Goal: Information Seeking & Learning: Check status

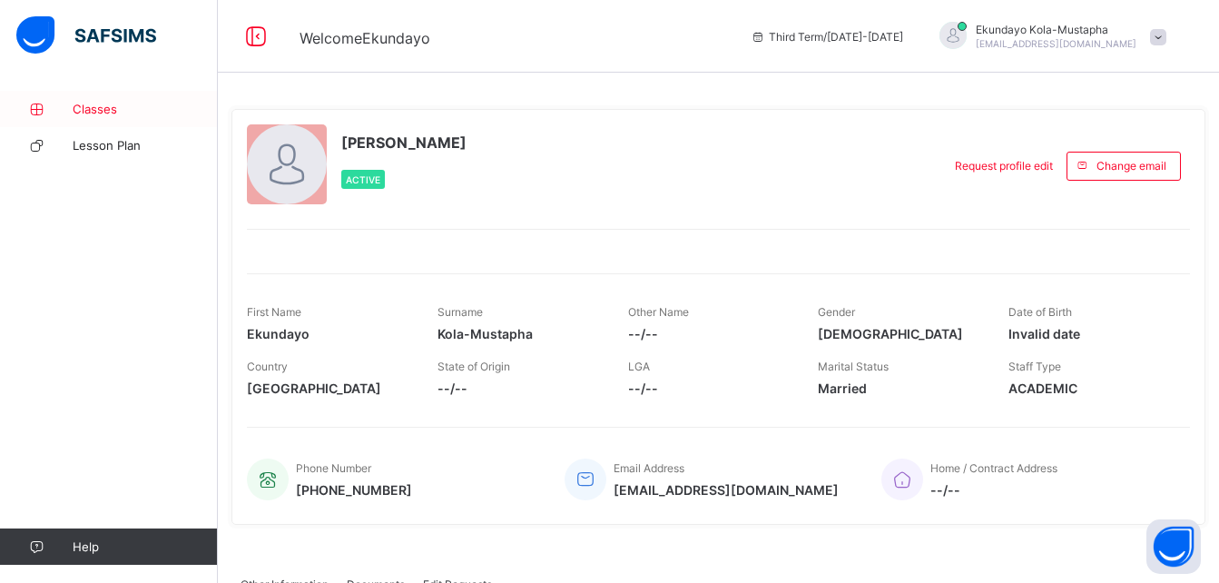
click at [104, 111] on span "Classes" at bounding box center [145, 109] width 145 height 15
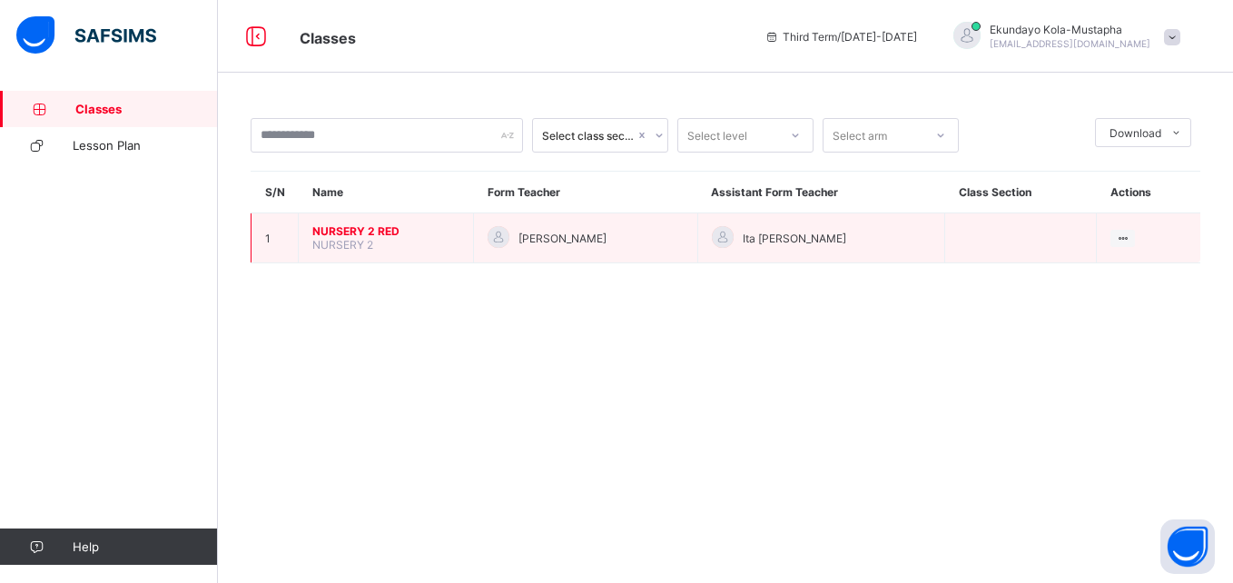
click at [333, 228] on span "NURSERY 2 RED" at bounding box center [385, 231] width 147 height 14
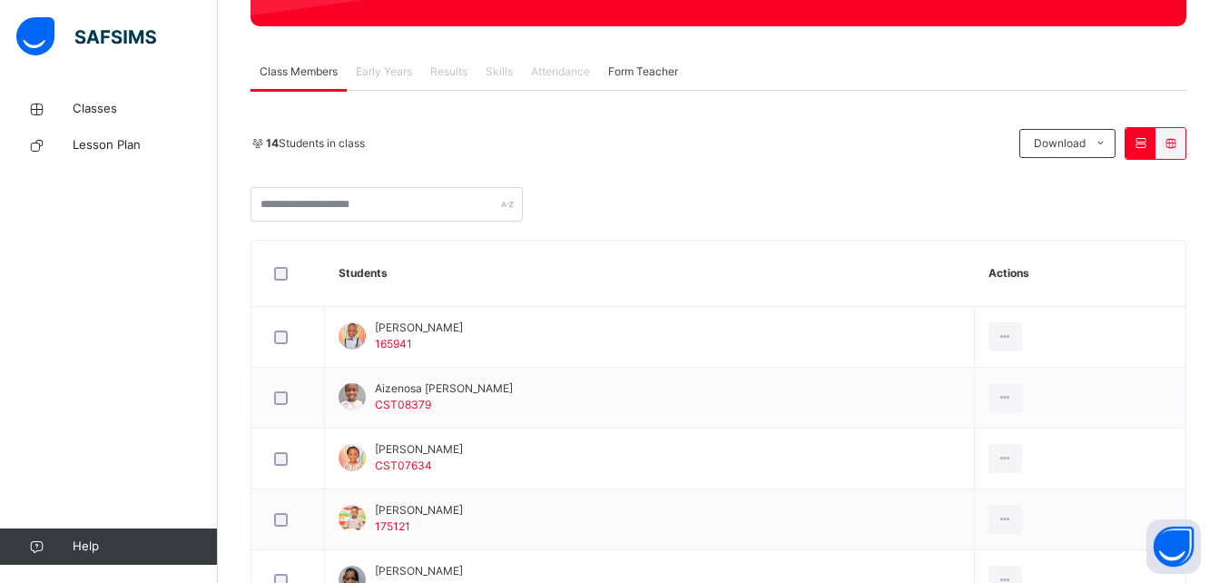
scroll to position [311, 0]
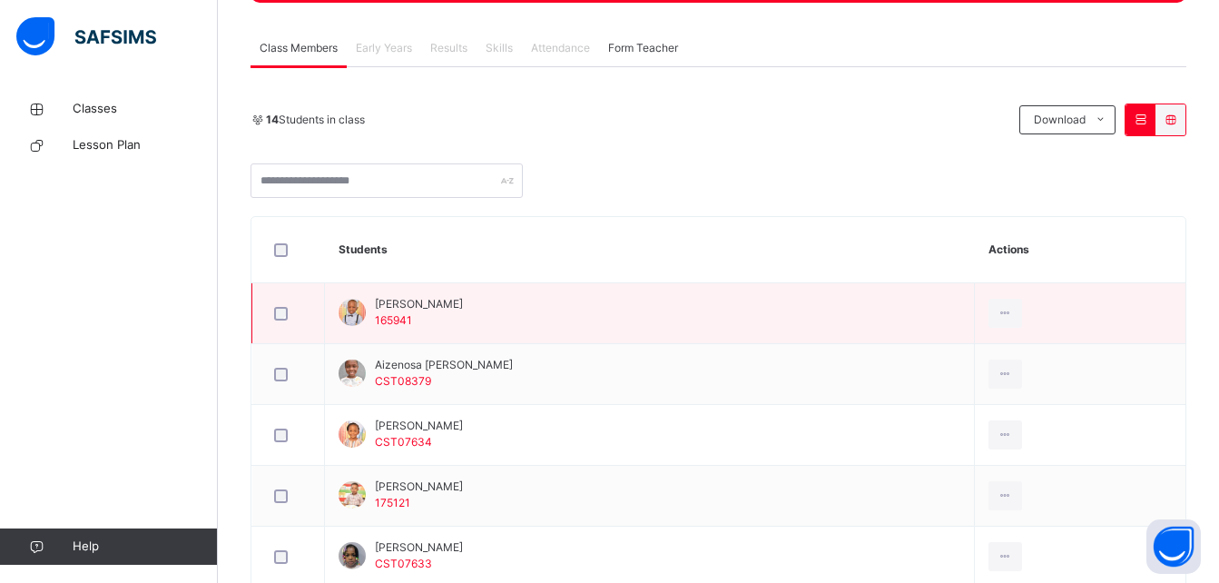
click at [437, 305] on span "Aaron Abeka" at bounding box center [419, 304] width 88 height 16
click at [373, 304] on div "Aaron Abeka 165941" at bounding box center [401, 312] width 124 height 33
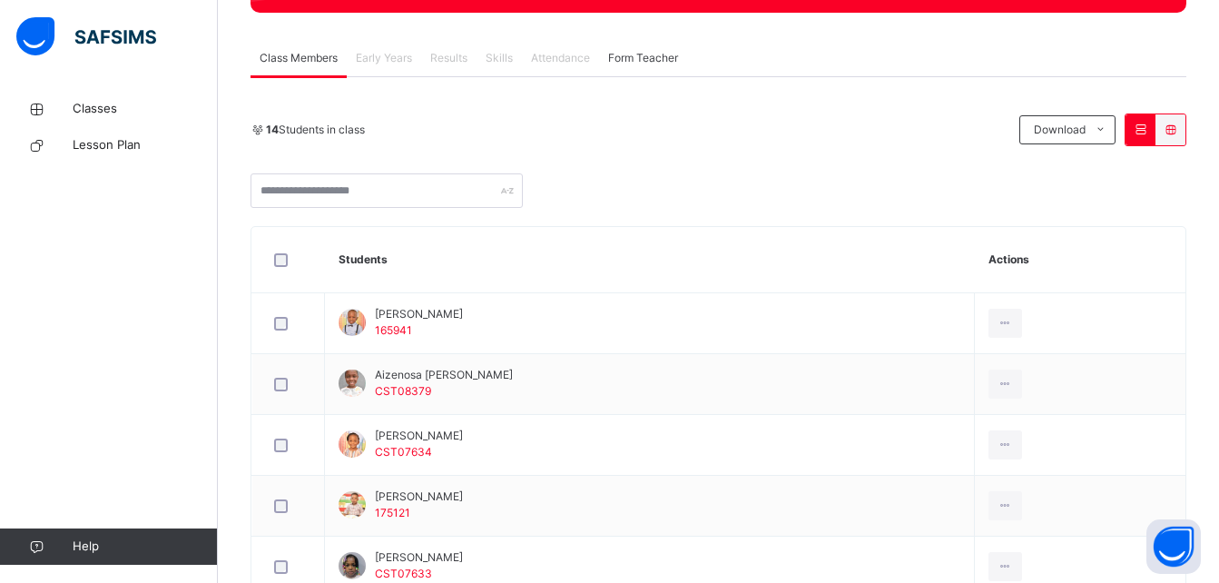
scroll to position [288, 0]
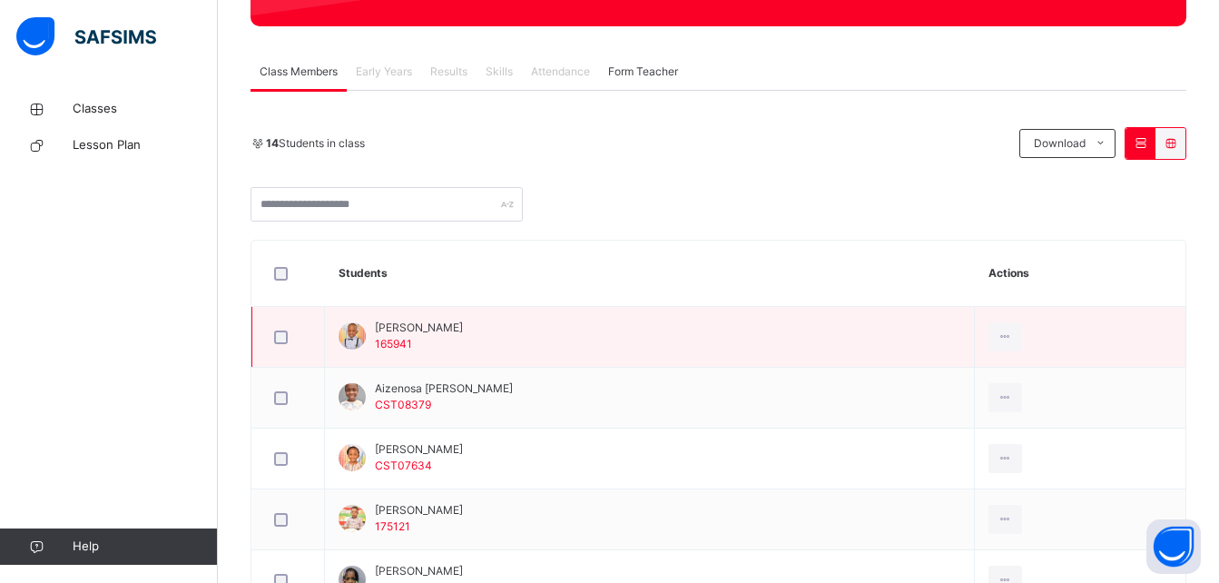
click at [399, 346] on span "165941" at bounding box center [393, 344] width 37 height 14
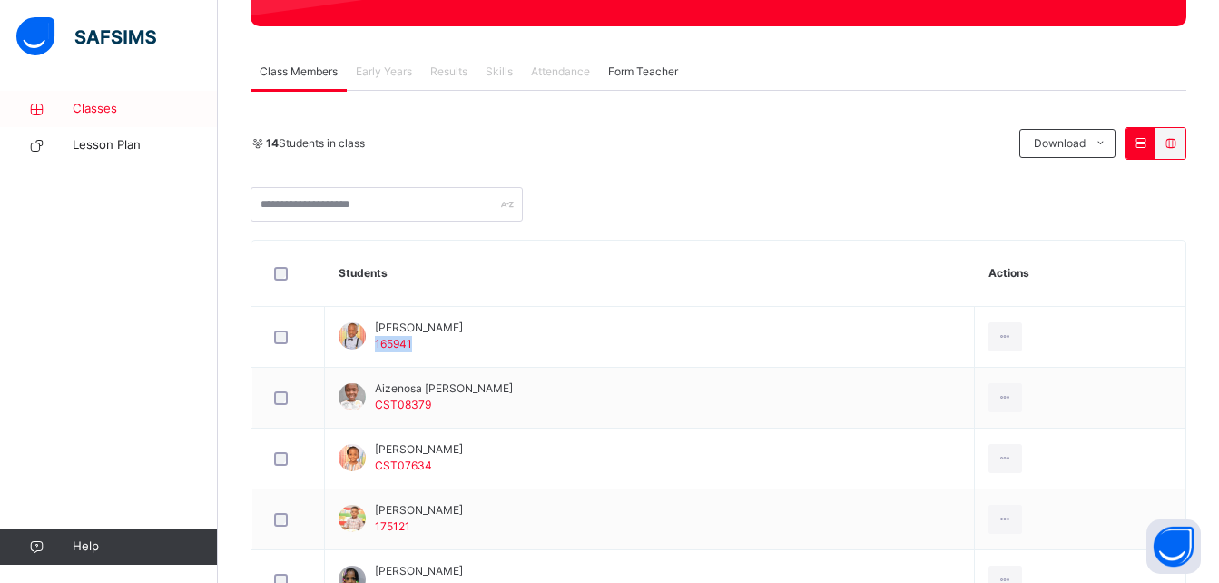
click at [101, 108] on span "Classes" at bounding box center [145, 109] width 145 height 18
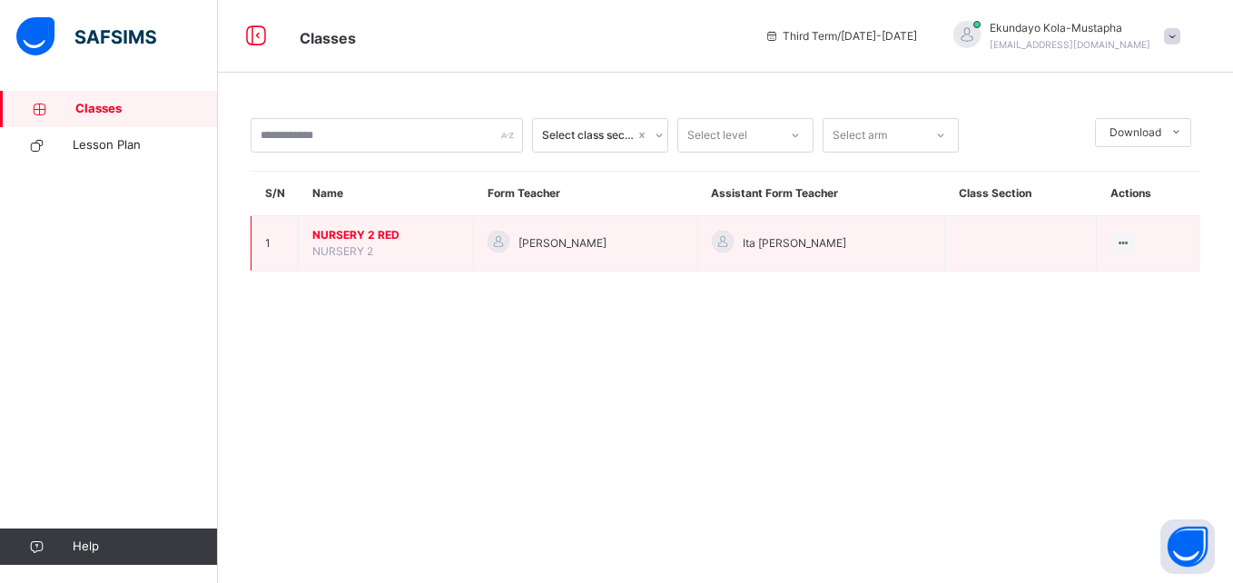
click at [353, 239] on span "NURSERY 2 RED" at bounding box center [385, 235] width 147 height 16
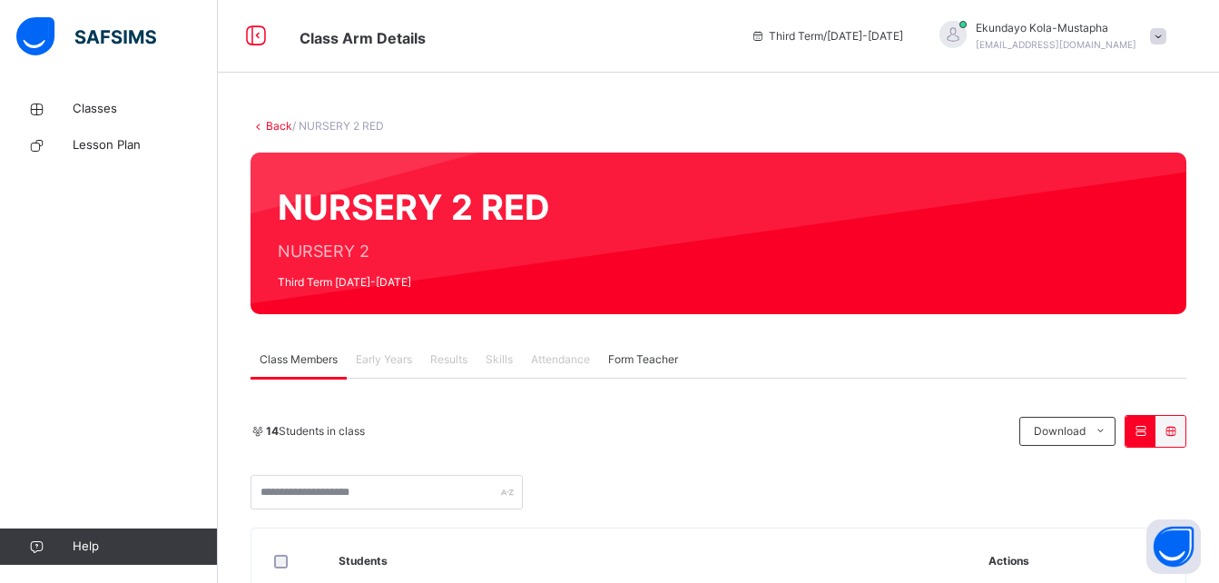
click at [353, 239] on div "NURSERY 2 RED NURSERY 2 Third Term 2024-2025" at bounding box center [719, 234] width 936 height 162
click at [1202, 67] on div "Third Term / 2024-2025 Ekundayo Kola-Mustapha ekundayo.kola-mustapha@coronascho…" at bounding box center [981, 36] width 478 height 73
click at [1167, 33] on span at bounding box center [1158, 36] width 16 height 16
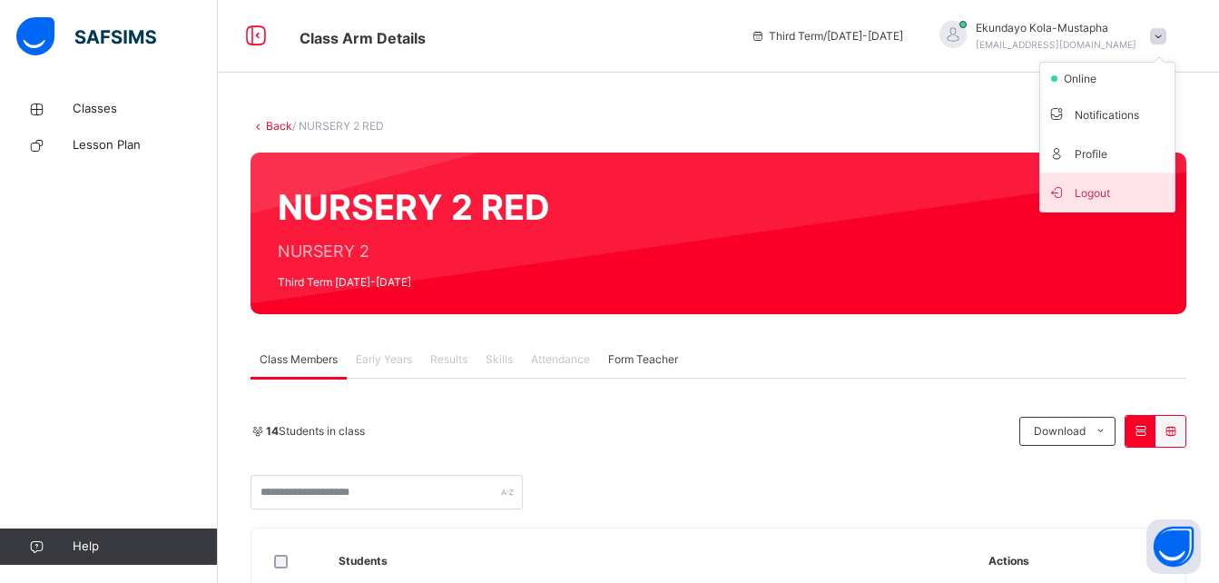
click at [1117, 192] on span "Logout" at bounding box center [1108, 192] width 120 height 25
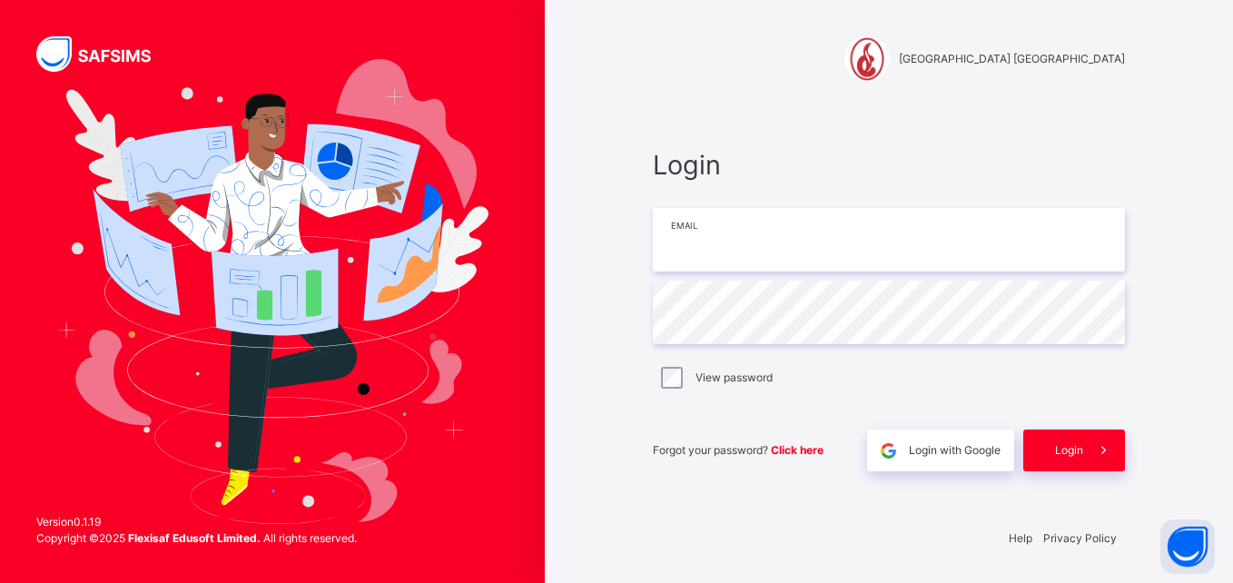
type input "**********"
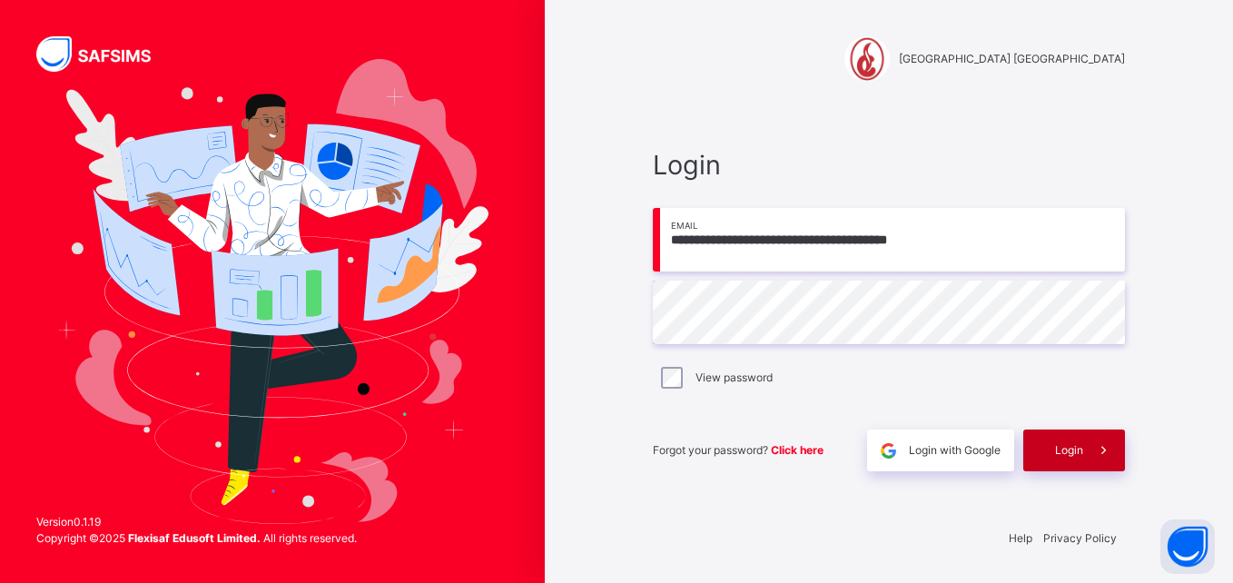
click at [1067, 448] on span "Login" at bounding box center [1069, 450] width 28 height 16
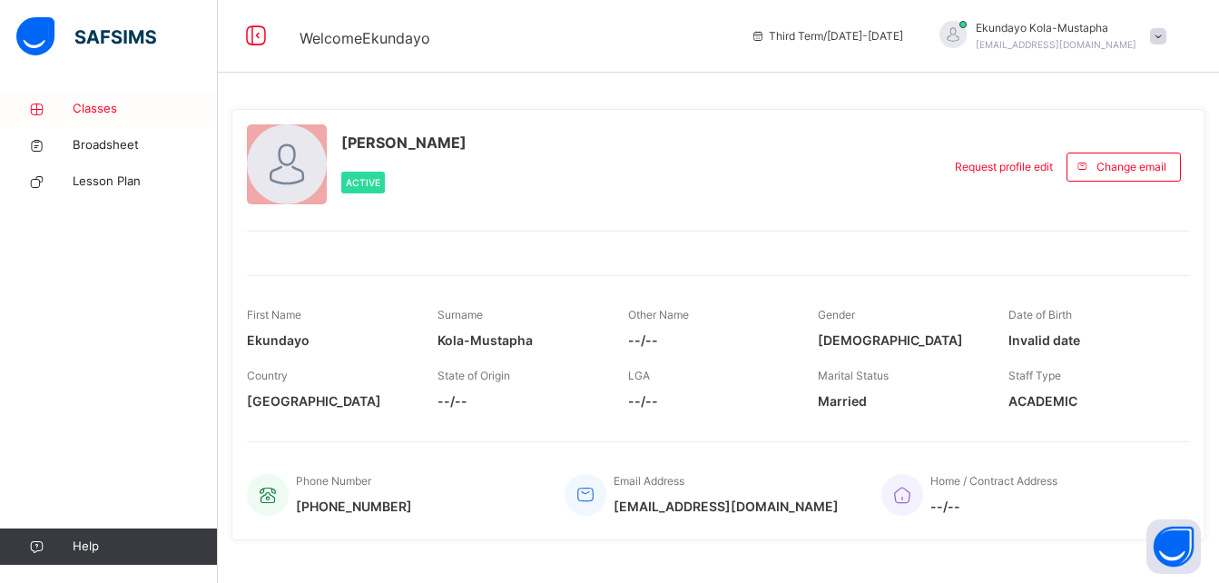
click at [114, 106] on span "Classes" at bounding box center [145, 109] width 145 height 18
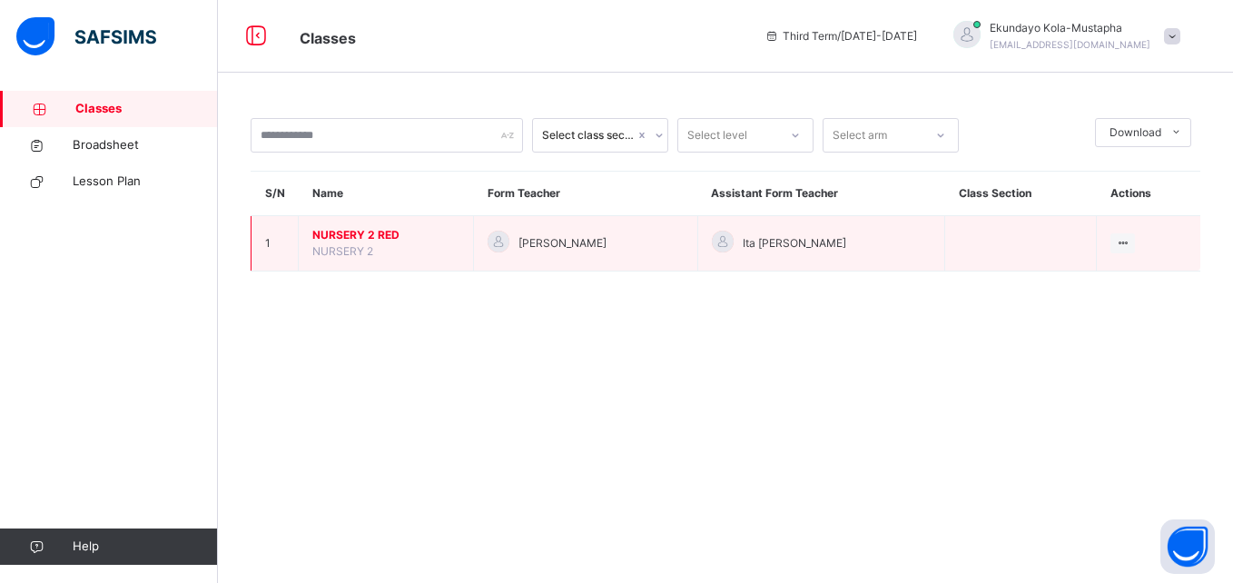
click at [327, 231] on span "NURSERY 2 RED" at bounding box center [385, 235] width 147 height 16
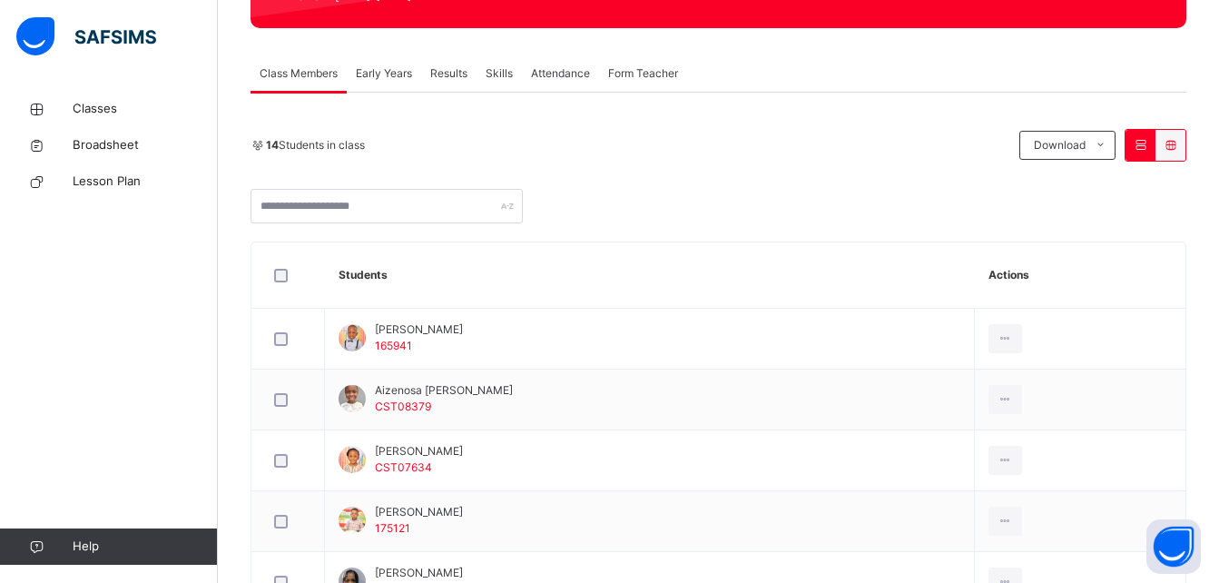
scroll to position [299, 0]
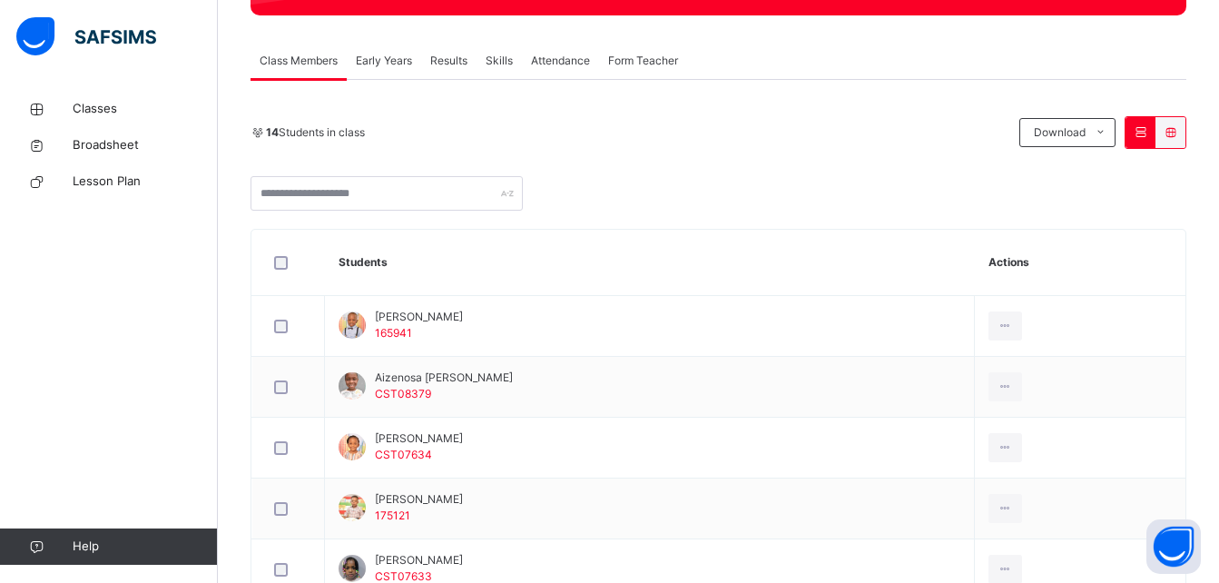
click at [461, 60] on span "Results" at bounding box center [448, 61] width 37 height 16
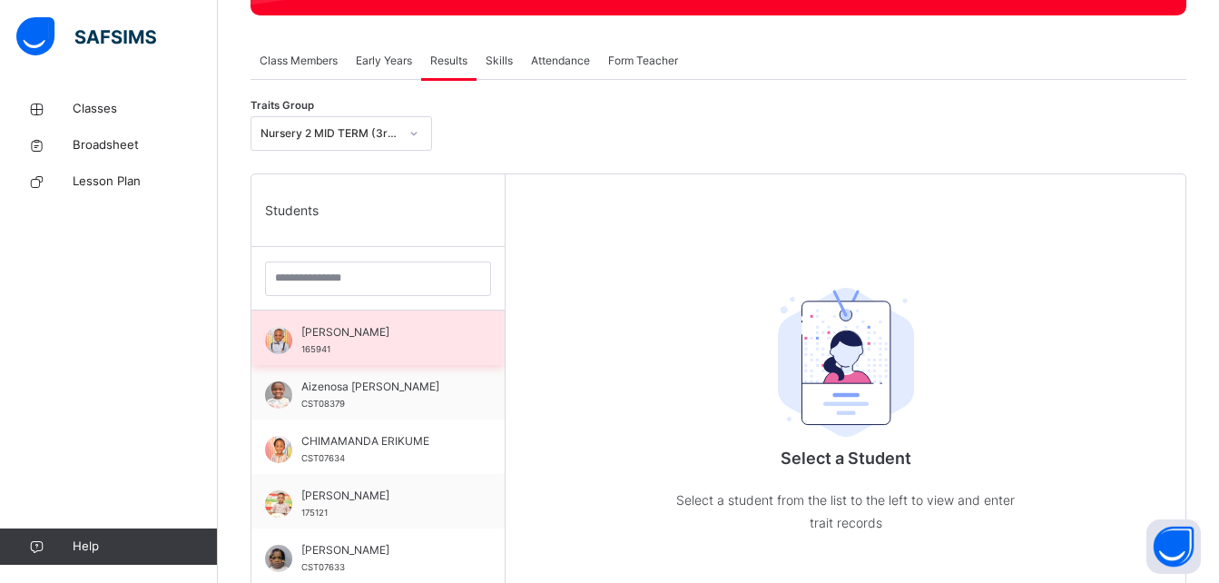
click at [320, 340] on div "Aaron Abeka 165941" at bounding box center [382, 340] width 163 height 33
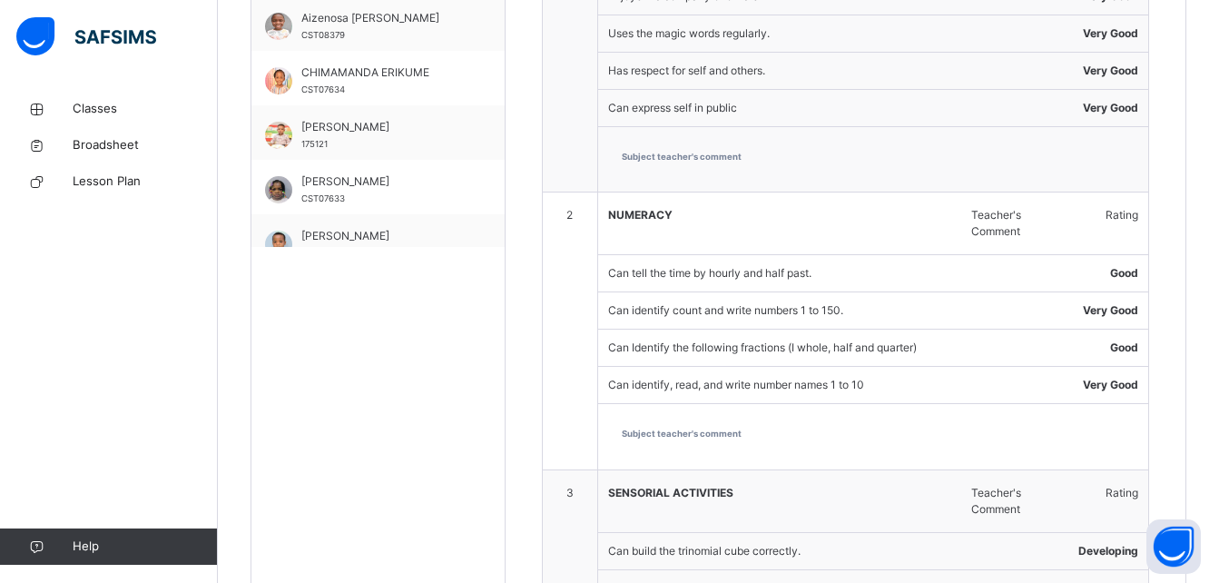
scroll to position [0, 0]
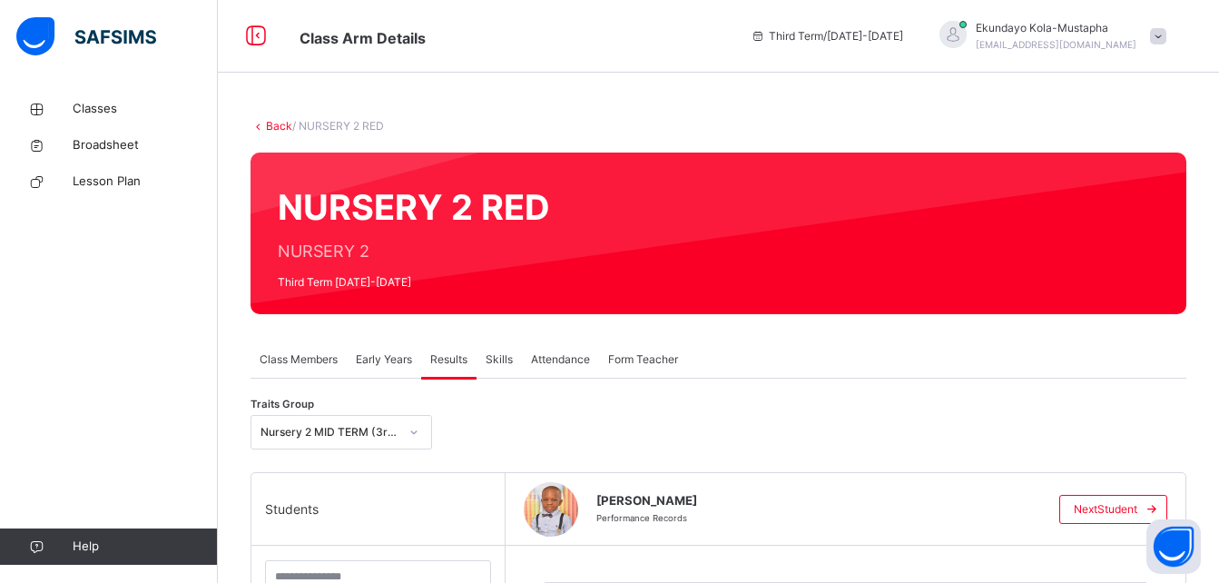
click at [109, 147] on span "Broadsheet" at bounding box center [145, 145] width 145 height 18
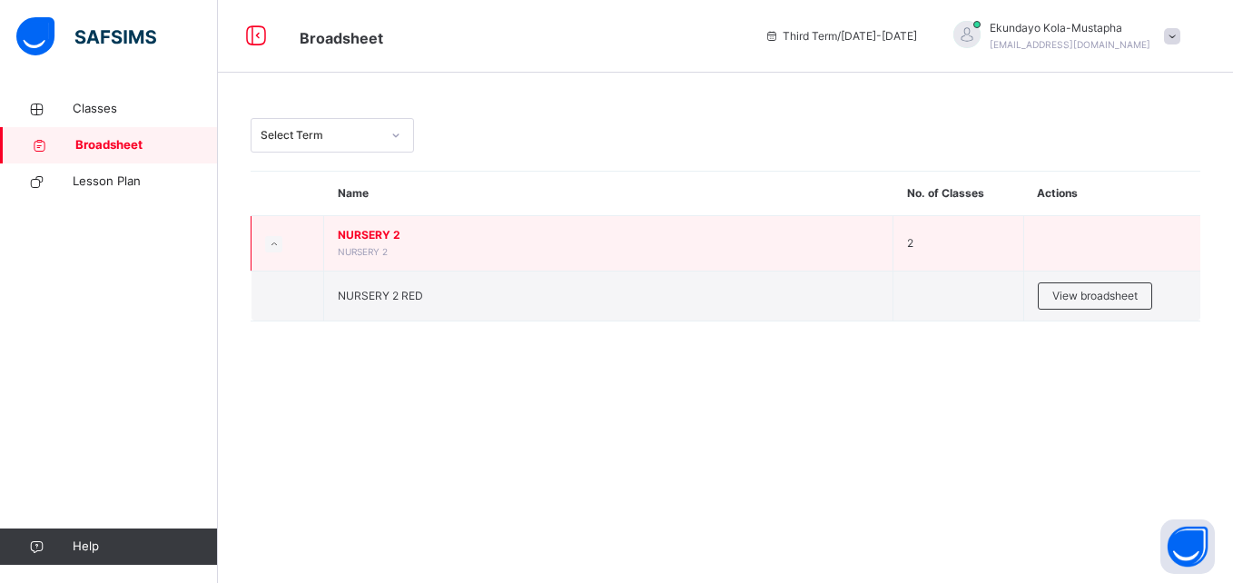
click at [377, 239] on span "NURSERY 2" at bounding box center [608, 235] width 541 height 16
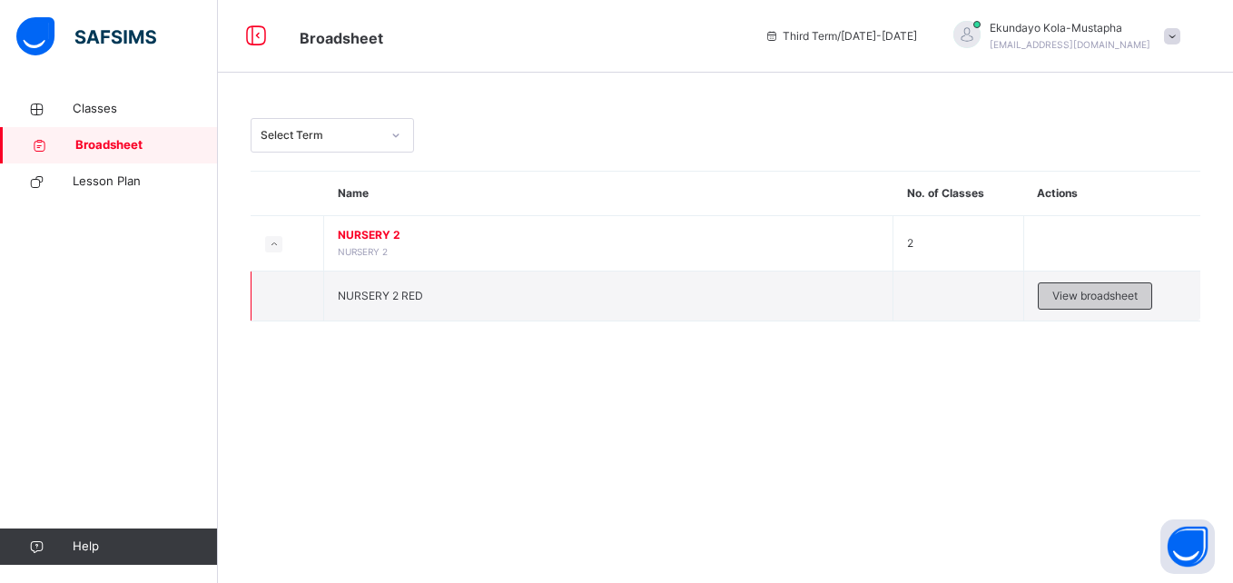
click at [1099, 293] on span "View broadsheet" at bounding box center [1094, 296] width 85 height 16
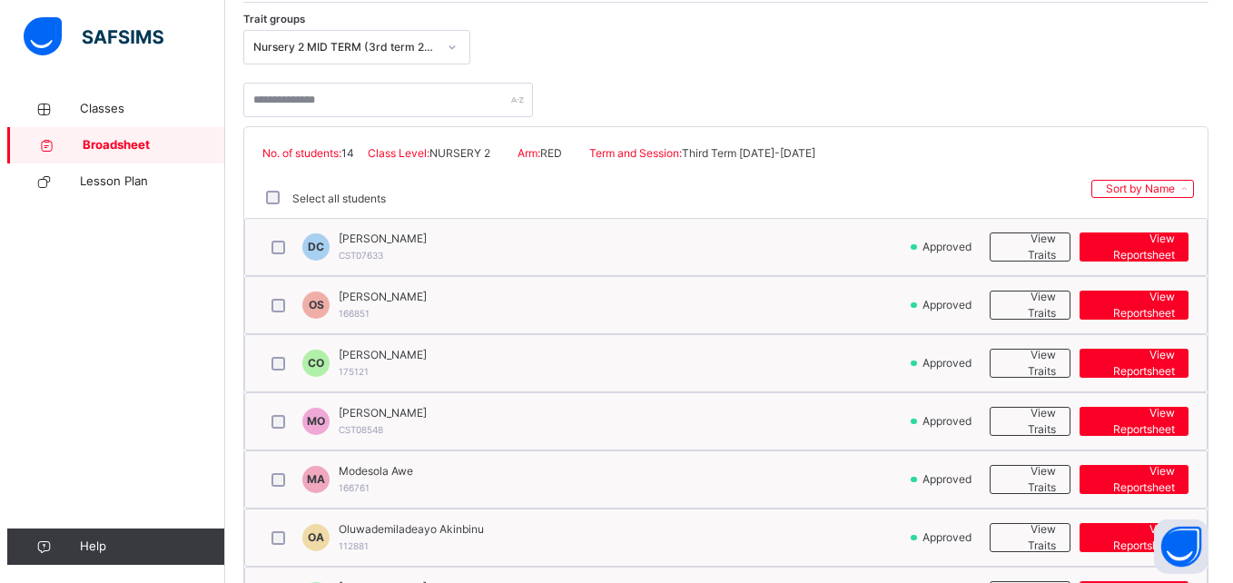
scroll to position [315, 0]
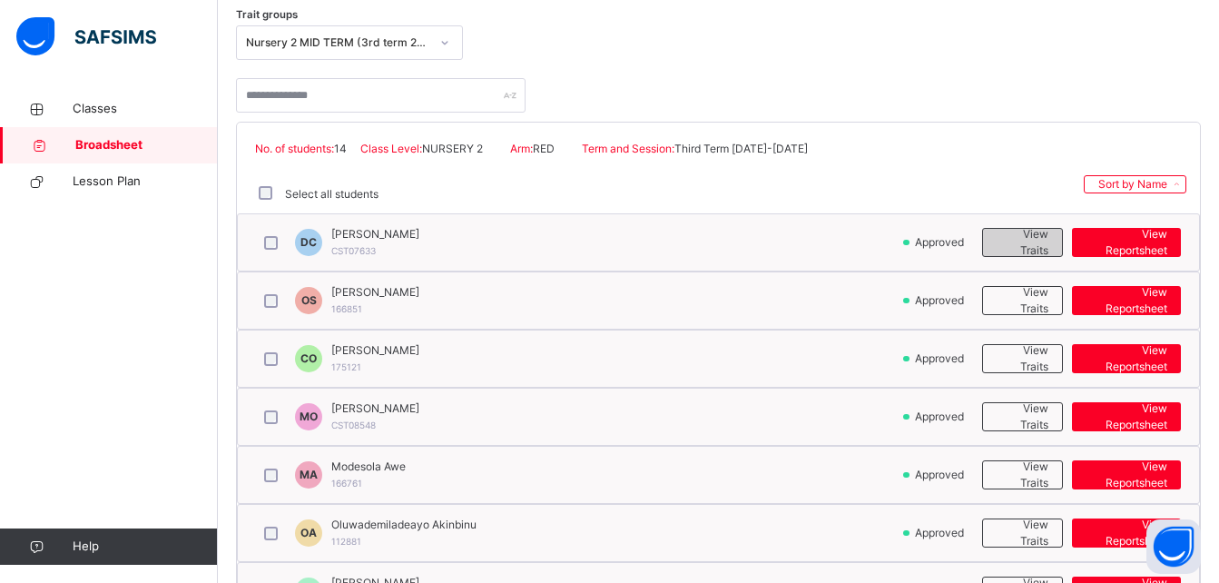
click at [1048, 248] on span "View Traits" at bounding box center [1022, 242] width 51 height 33
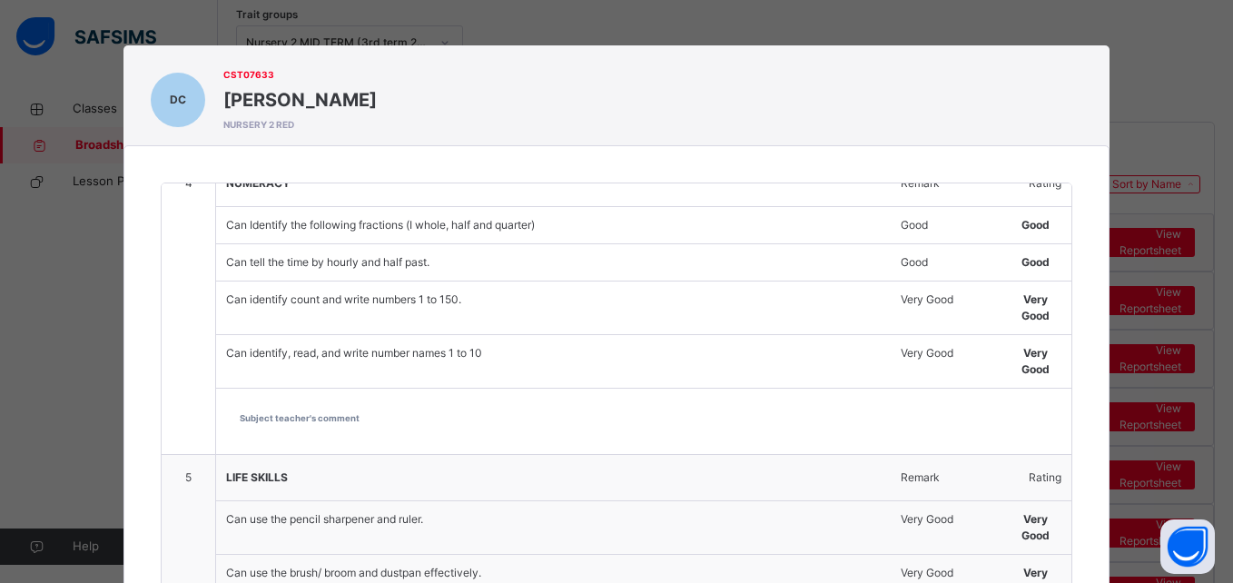
scroll to position [0, 0]
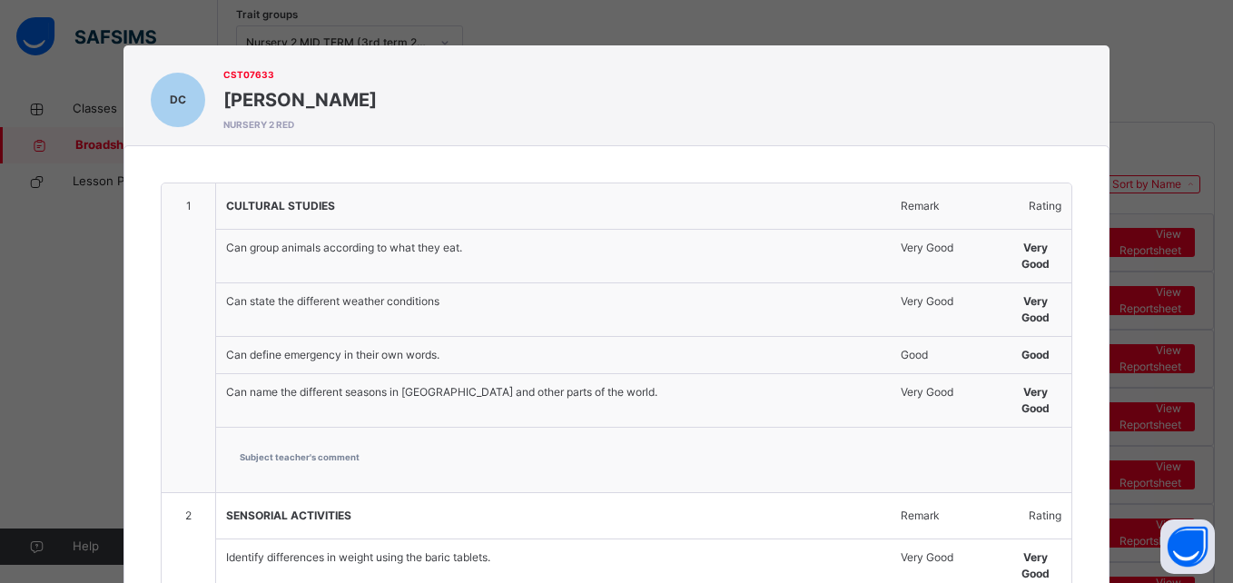
click at [1172, 66] on div "DC CST07633 DABERECHI CHUKWUOGO NURSERY 2 RED 1 CULTURAL STUDIES Remark Rating …" at bounding box center [616, 291] width 1233 height 583
click at [332, 27] on div "DC CST07633 DABERECHI CHUKWUOGO NURSERY 2 RED 1 CULTURAL STUDIES Remark Rating …" at bounding box center [616, 291] width 1233 height 583
click at [1171, 62] on div "DC CST07633 DABERECHI CHUKWUOGO NURSERY 2 RED 1 CULTURAL STUDIES Remark Rating …" at bounding box center [616, 291] width 1233 height 583
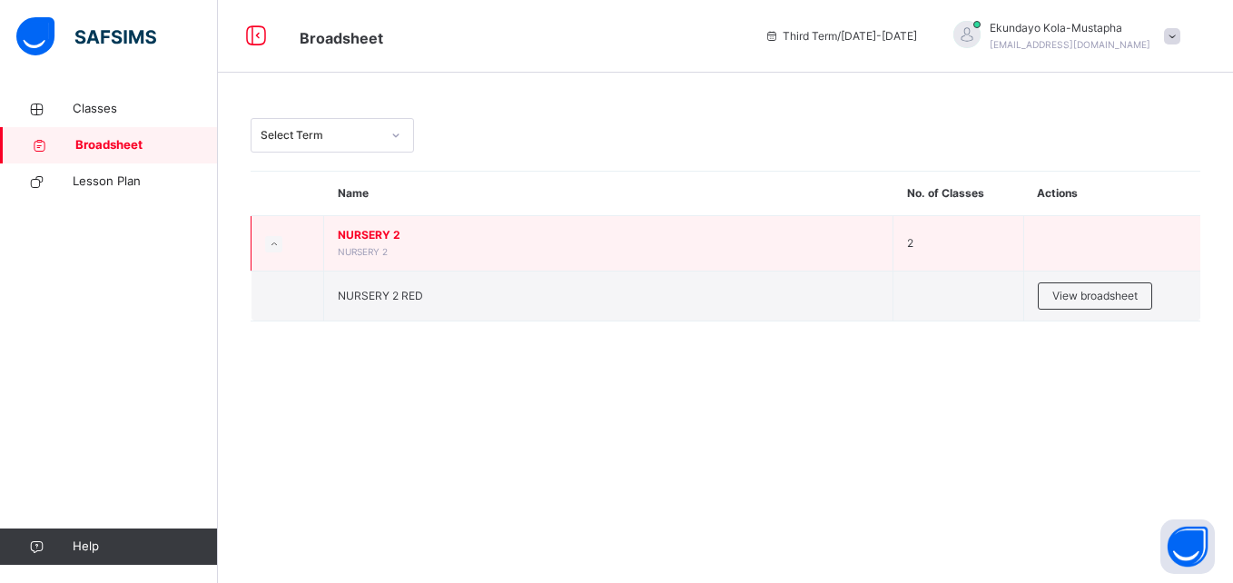
click at [360, 245] on td "NURSERY 2 NURSERY 2" at bounding box center [608, 243] width 569 height 55
click at [337, 236] on td "NURSERY 2 NURSERY 2" at bounding box center [608, 243] width 569 height 55
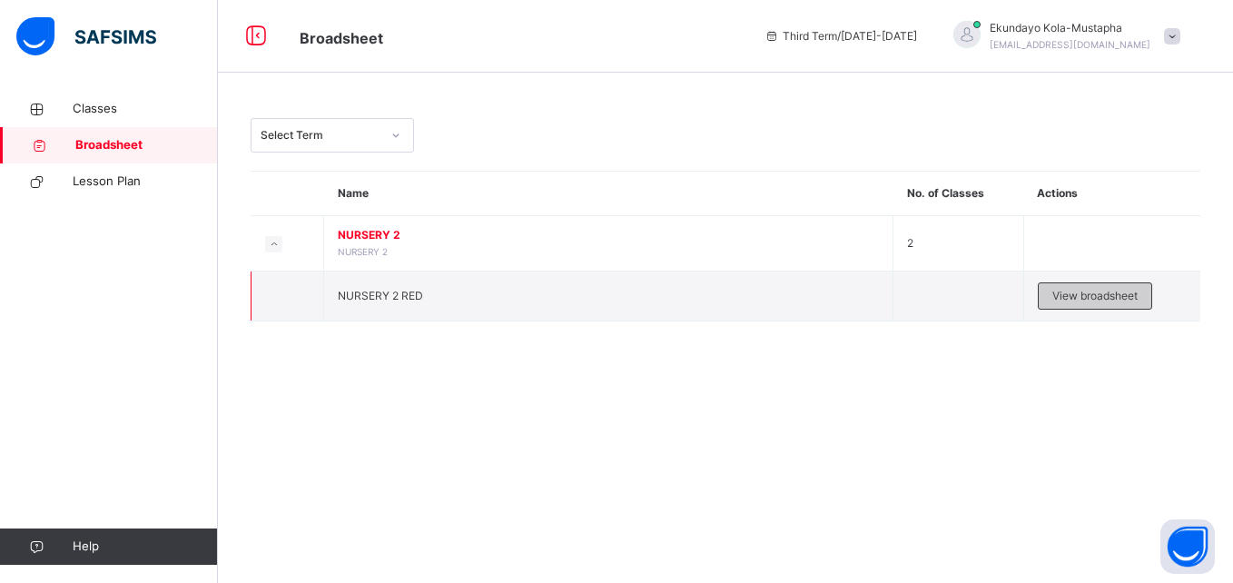
click at [1069, 303] on span "View broadsheet" at bounding box center [1094, 296] width 85 height 16
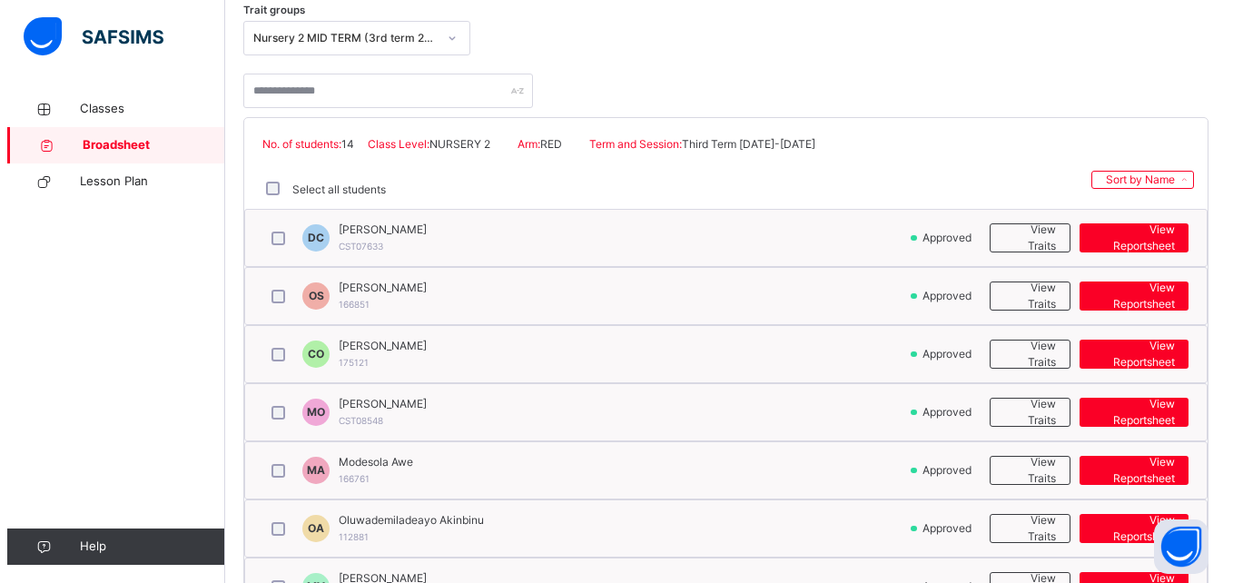
scroll to position [315, 0]
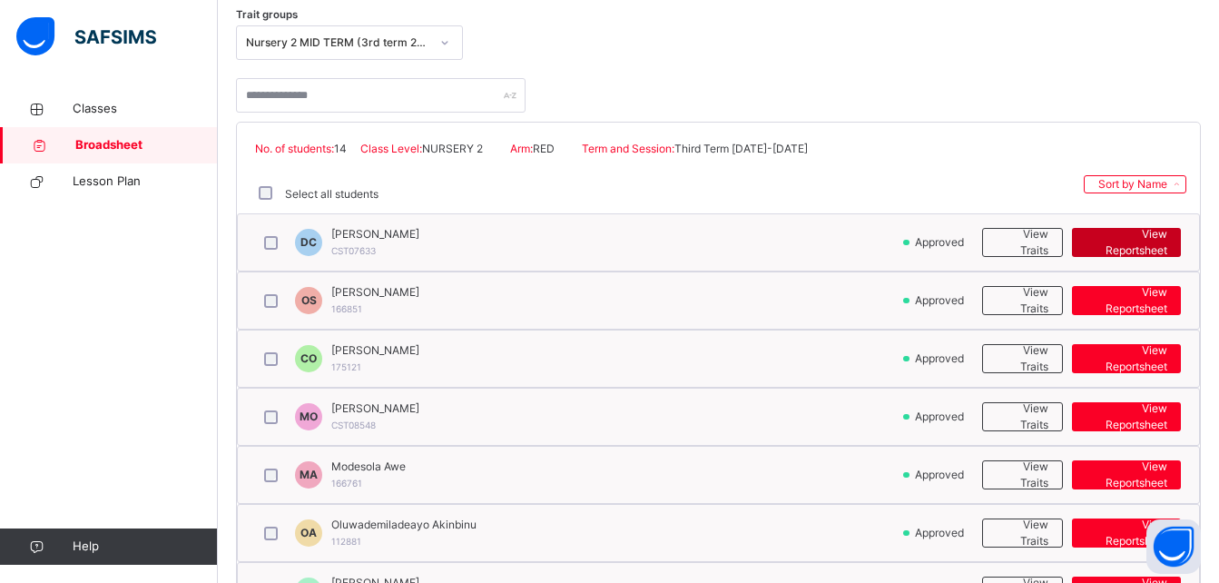
click at [1128, 230] on span "View Reportsheet" at bounding box center [1127, 242] width 82 height 33
drag, startPoint x: 1032, startPoint y: 254, endPoint x: 1039, endPoint y: 234, distance: 21.0
click at [1039, 234] on span "View Traits" at bounding box center [1022, 242] width 51 height 33
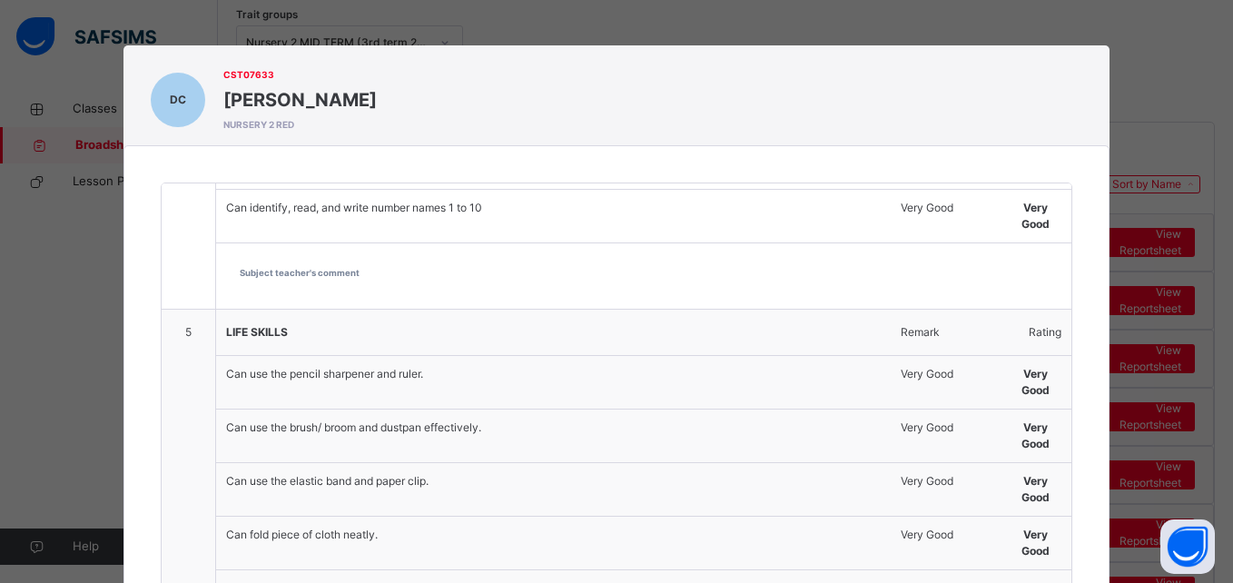
scroll to position [1146, 0]
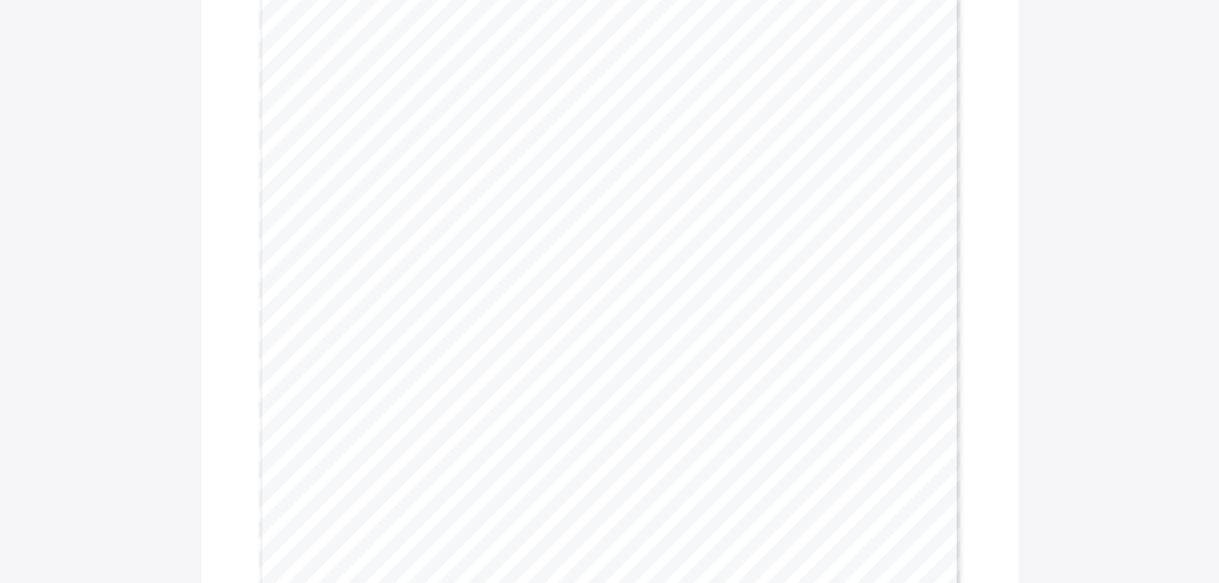
scroll to position [2513, 0]
click at [486, 182] on div "Page 3 Very Good Good Developing Needs to Improve CULTURAL STUDIES Can group an…" at bounding box center [610, 136] width 703 height 993
drag, startPoint x: 451, startPoint y: 190, endPoint x: 498, endPoint y: 198, distance: 47.9
click at [498, 198] on div "Page 3 Very Good Good Developing Needs to Improve CULTURAL STUDIES Can group an…" at bounding box center [610, 136] width 703 height 993
